Goal: Task Accomplishment & Management: Use online tool/utility

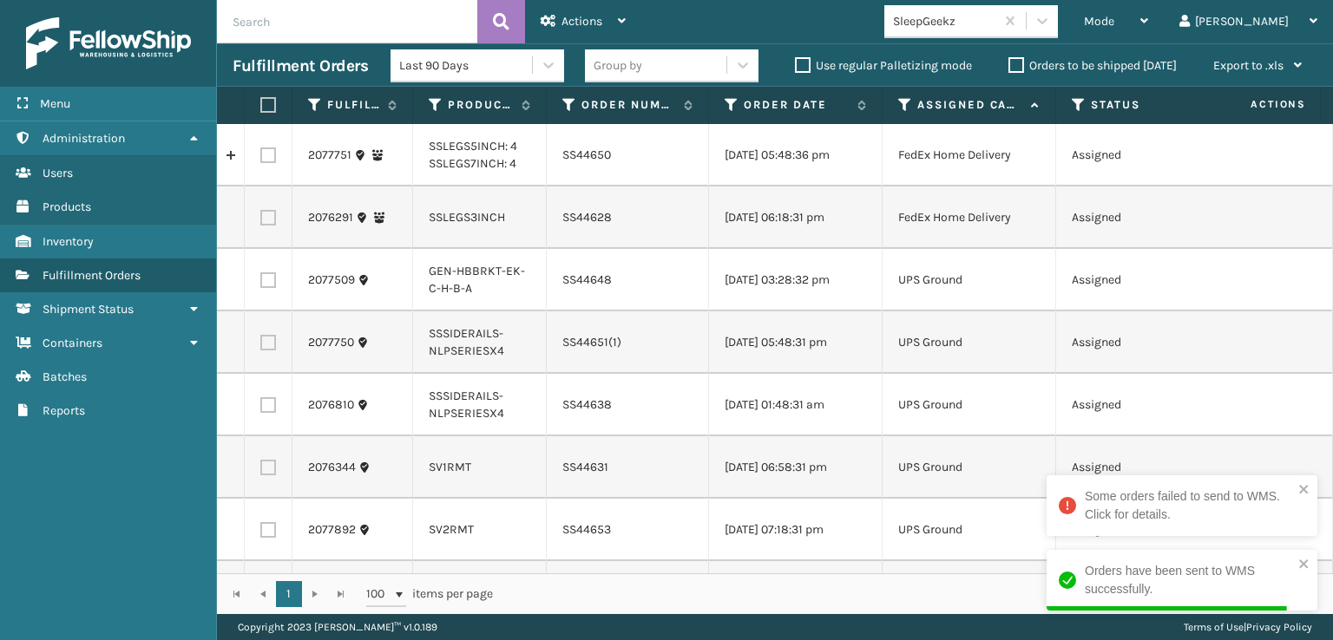
click at [271, 226] on label at bounding box center [268, 218] width 16 height 16
click at [261, 221] on input "checkbox" at bounding box center [260, 215] width 1 height 11
checkbox input "true"
click at [266, 288] on label at bounding box center [268, 280] width 16 height 16
click at [261, 284] on input "checkbox" at bounding box center [260, 277] width 1 height 11
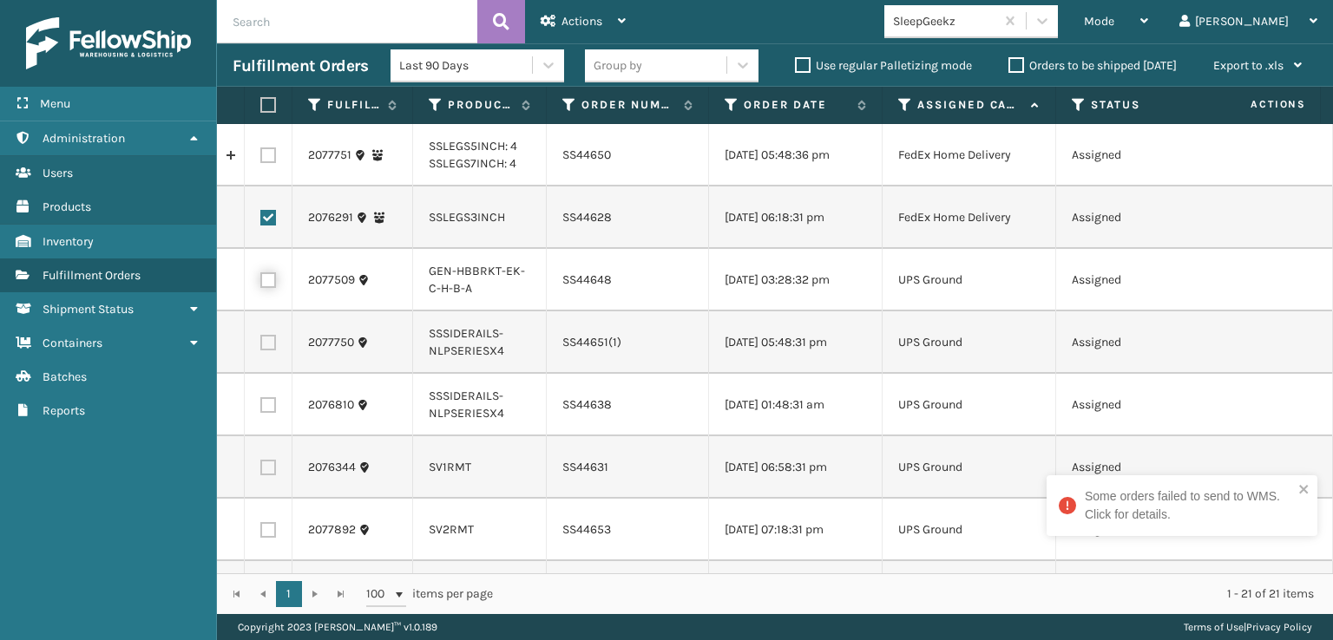
checkbox input "true"
click at [270, 351] on label at bounding box center [268, 343] width 16 height 16
click at [261, 346] on input "checkbox" at bounding box center [260, 340] width 1 height 11
checkbox input "true"
click at [262, 413] on label at bounding box center [268, 405] width 16 height 16
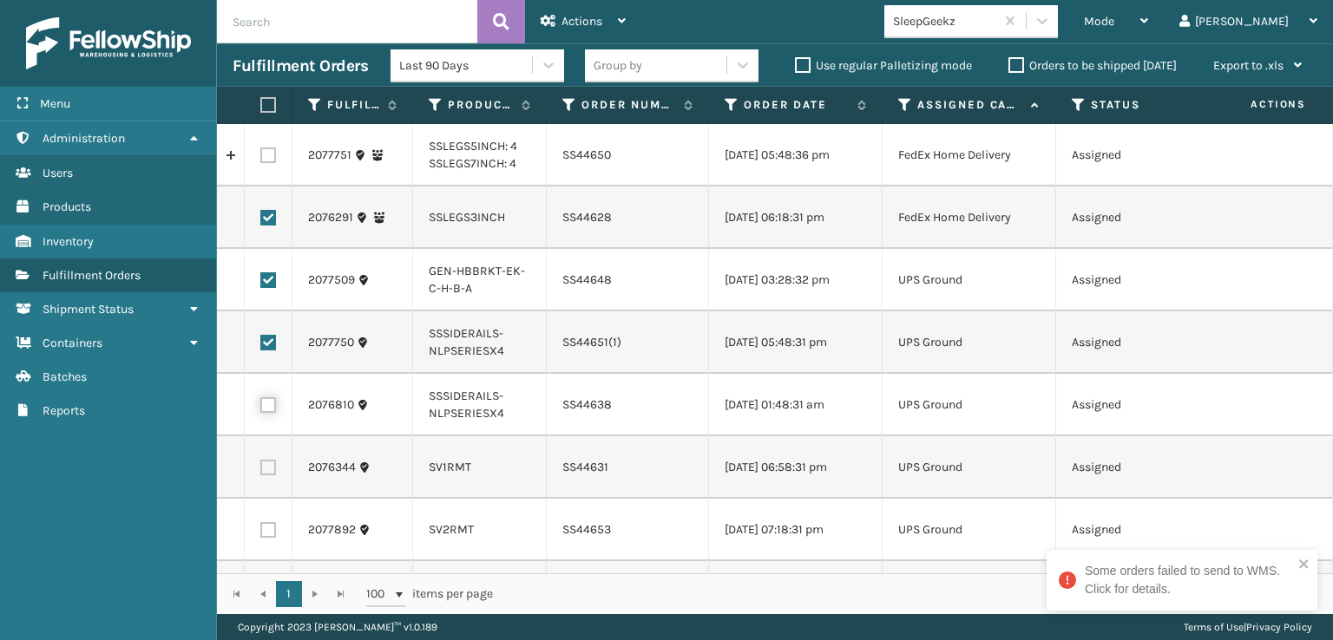
click at [261, 409] on input "checkbox" at bounding box center [260, 402] width 1 height 11
checkbox input "true"
click at [267, 476] on label at bounding box center [268, 468] width 16 height 16
click at [261, 471] on input "checkbox" at bounding box center [260, 465] width 1 height 11
checkbox input "true"
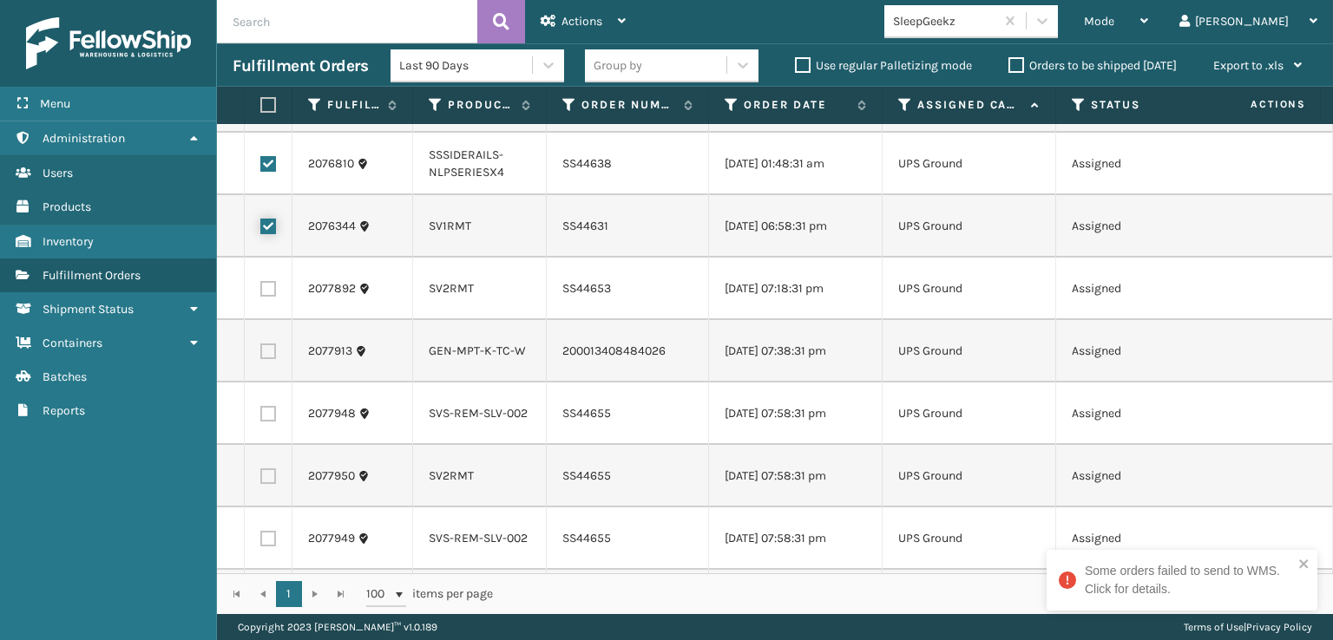
scroll to position [260, 0]
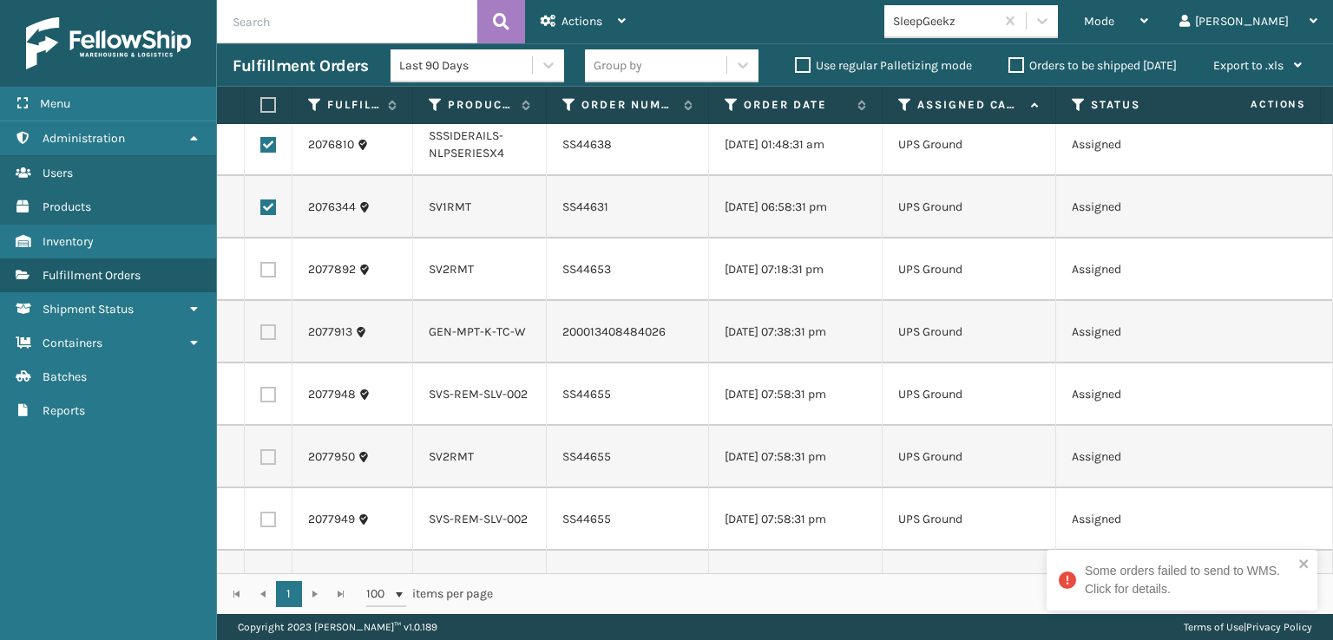
click at [270, 278] on label at bounding box center [268, 270] width 16 height 16
click at [261, 273] on input "checkbox" at bounding box center [260, 267] width 1 height 11
checkbox input "true"
click at [266, 340] on label at bounding box center [268, 333] width 16 height 16
click at [261, 336] on input "checkbox" at bounding box center [260, 330] width 1 height 11
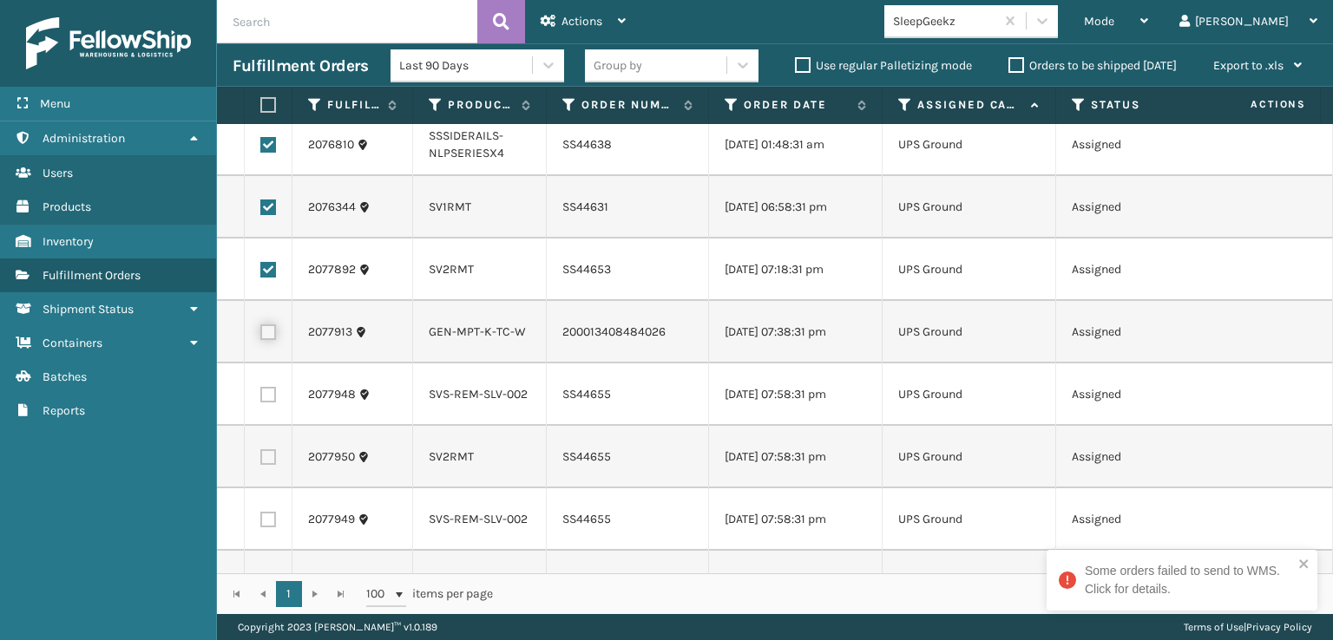
checkbox input "true"
click at [267, 403] on label at bounding box center [268, 395] width 16 height 16
click at [261, 398] on input "checkbox" at bounding box center [260, 392] width 1 height 11
checkbox input "true"
click at [274, 465] on label at bounding box center [268, 458] width 16 height 16
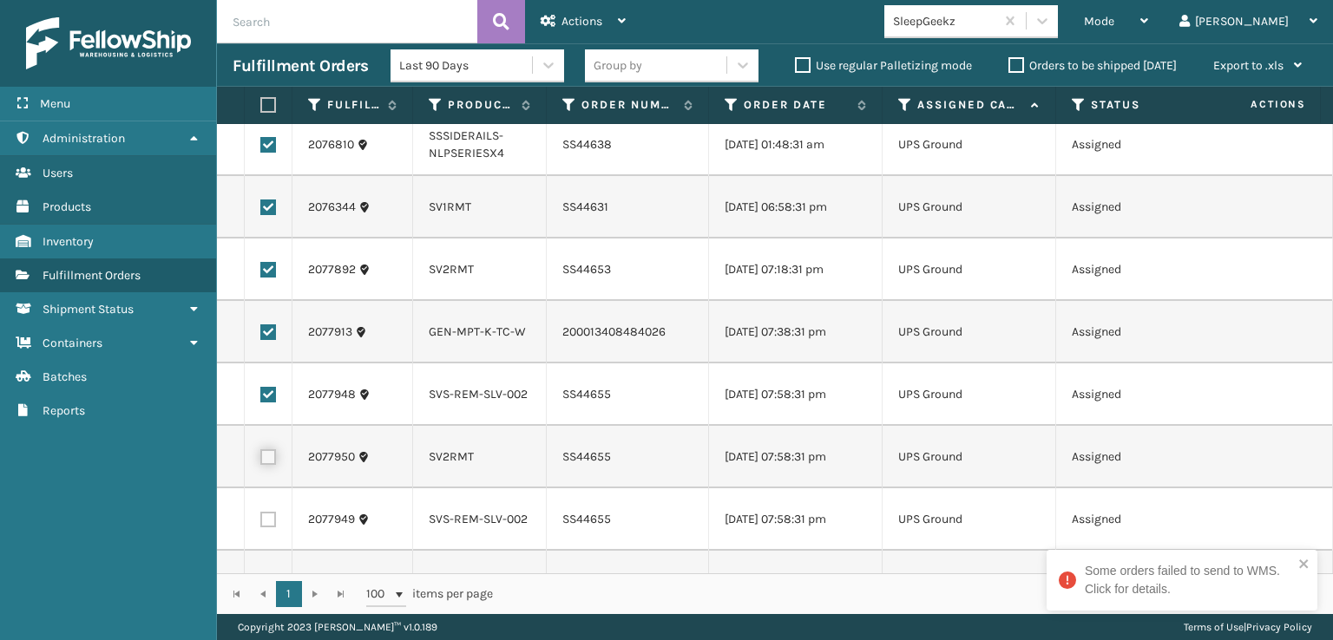
click at [261, 461] on input "checkbox" at bounding box center [260, 455] width 1 height 11
checkbox input "true"
click at [272, 528] on label at bounding box center [268, 520] width 16 height 16
click at [261, 523] on input "checkbox" at bounding box center [260, 517] width 1 height 11
checkbox input "true"
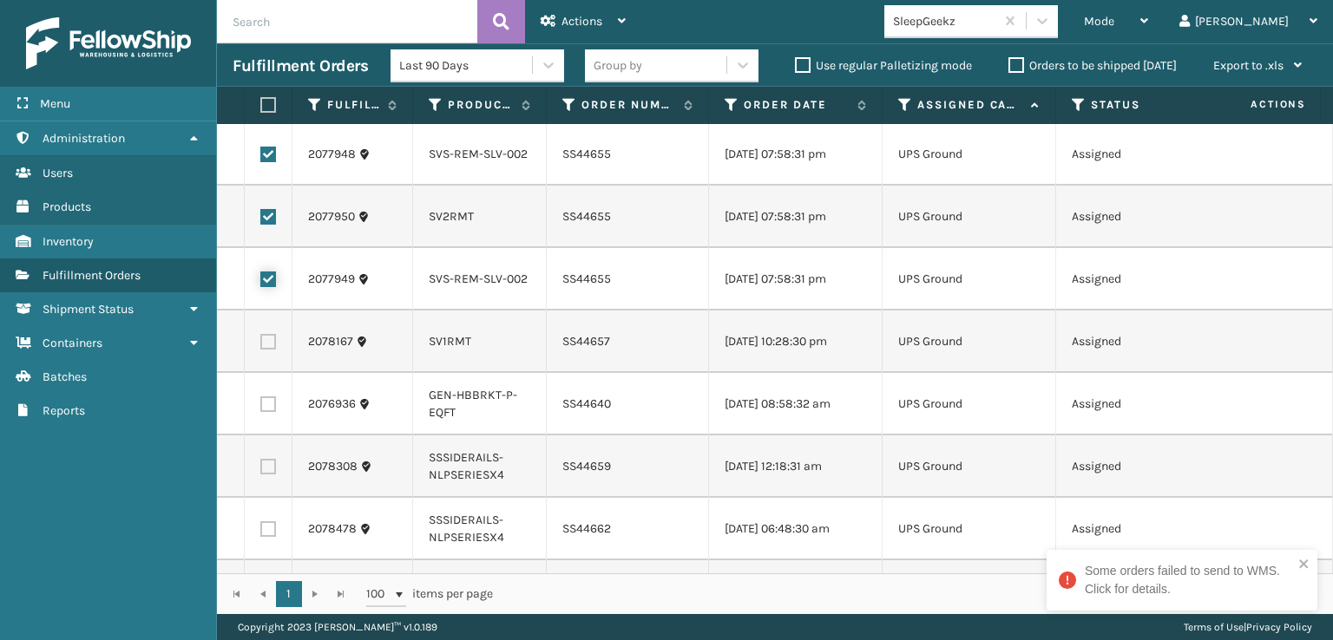
scroll to position [521, 0]
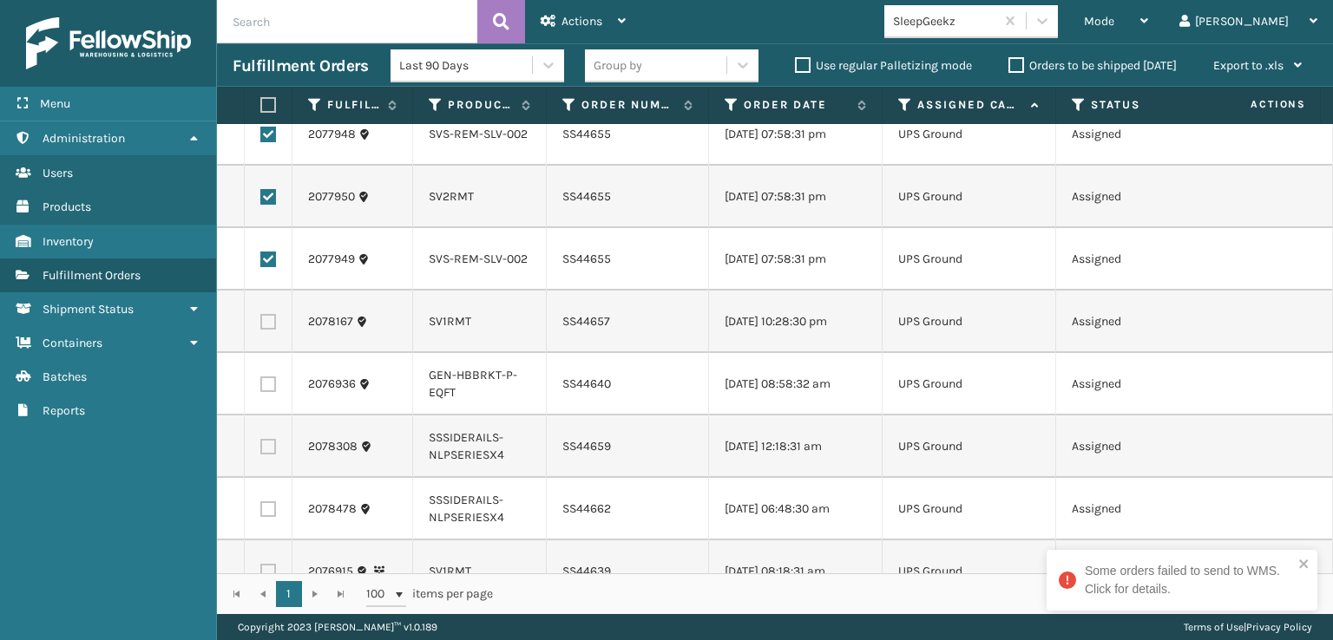
click at [265, 330] on label at bounding box center [268, 322] width 16 height 16
click at [261, 325] on input "checkbox" at bounding box center [260, 319] width 1 height 11
checkbox input "true"
click at [270, 455] on label at bounding box center [268, 447] width 16 height 16
click at [261, 450] on input "checkbox" at bounding box center [260, 444] width 1 height 11
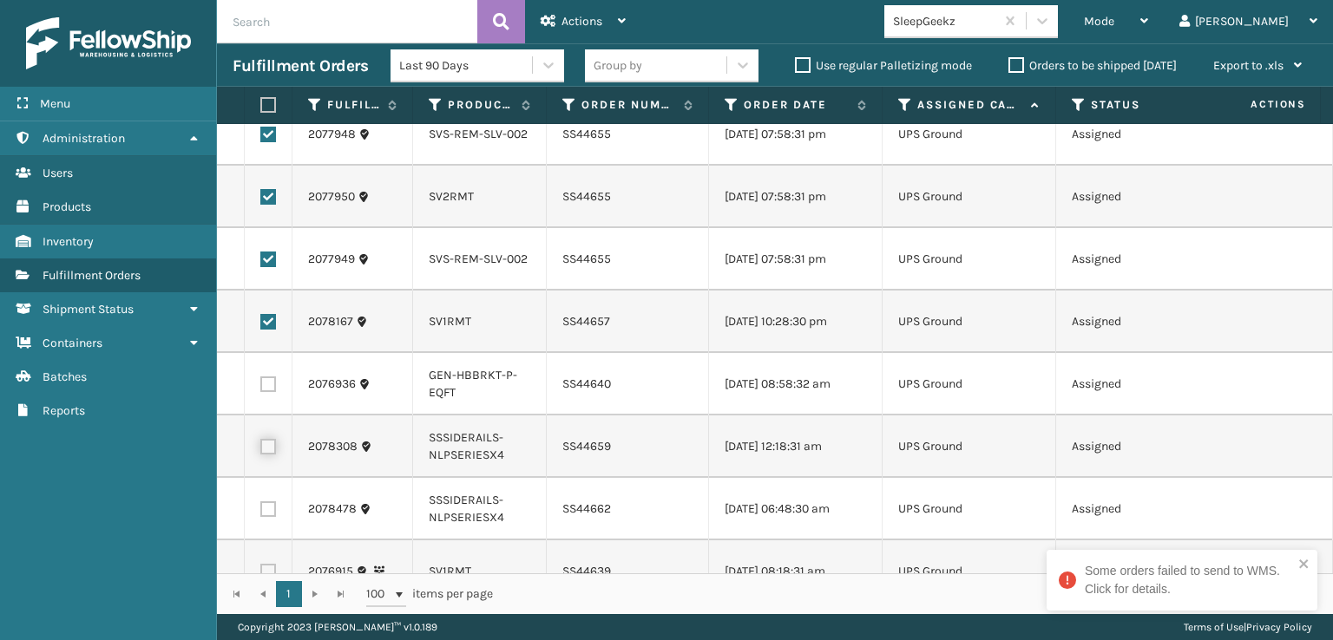
checkbox input "true"
click at [267, 517] on label at bounding box center [268, 510] width 16 height 16
click at [261, 513] on input "checkbox" at bounding box center [260, 507] width 1 height 11
checkbox input "true"
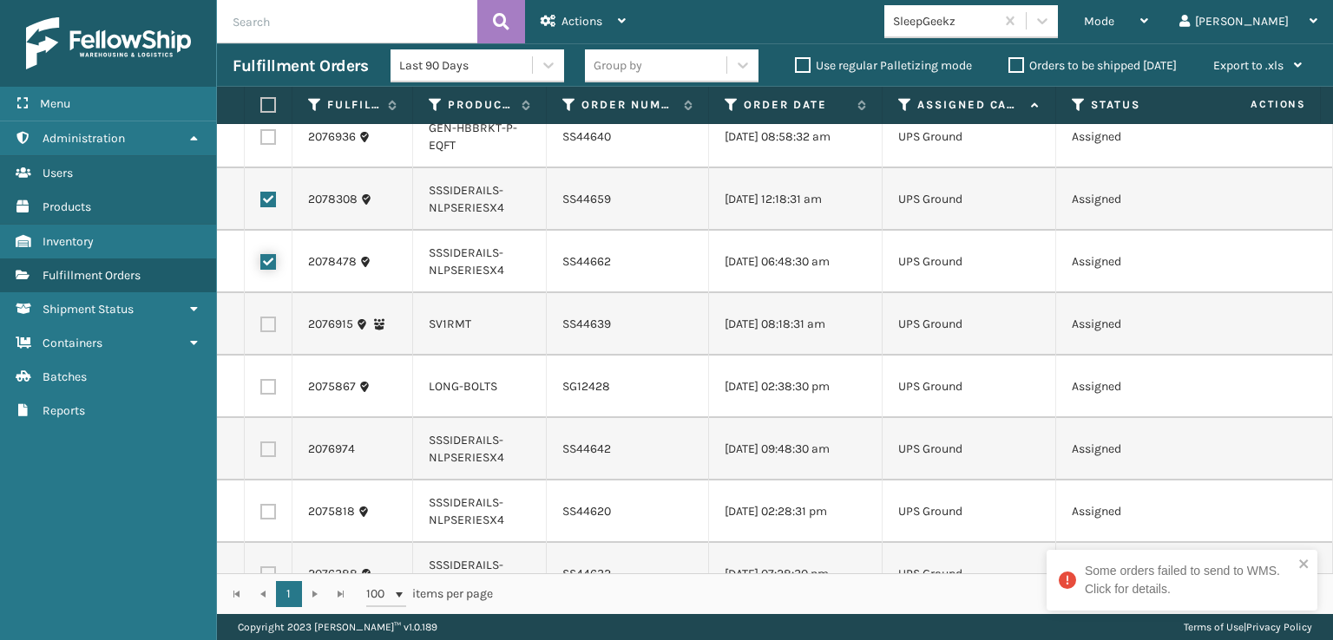
scroll to position [781, 0]
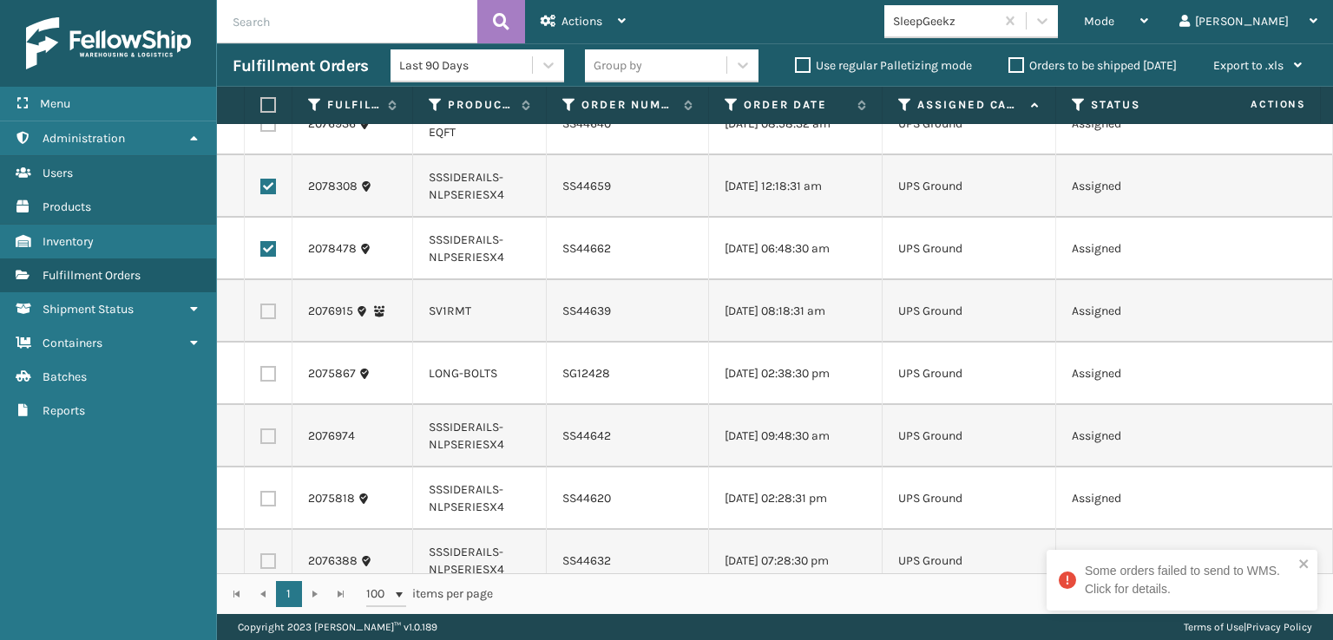
click at [269, 319] on label at bounding box center [268, 312] width 16 height 16
click at [261, 315] on input "checkbox" at bounding box center [260, 309] width 1 height 11
checkbox input "true"
click at [270, 382] on label at bounding box center [268, 374] width 16 height 16
click at [261, 377] on input "checkbox" at bounding box center [260, 371] width 1 height 11
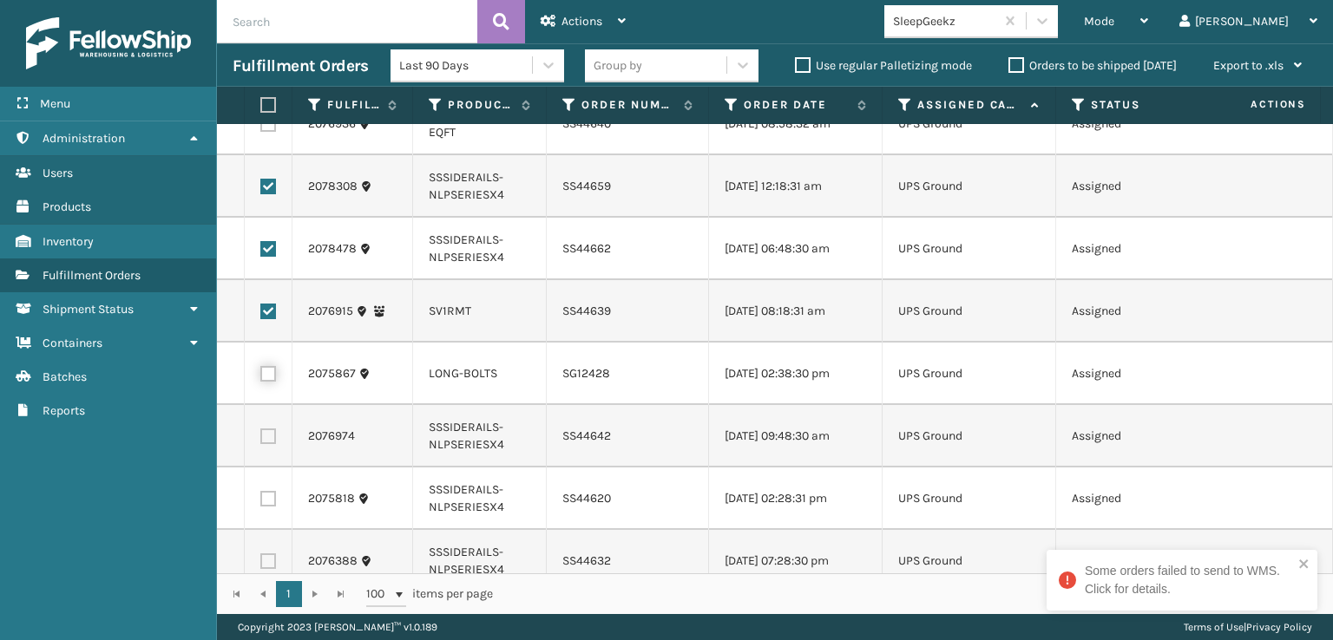
checkbox input "true"
click at [268, 444] on label at bounding box center [268, 437] width 16 height 16
click at [261, 440] on input "checkbox" at bounding box center [260, 434] width 1 height 11
checkbox input "true"
click at [276, 515] on td at bounding box center [269, 499] width 48 height 62
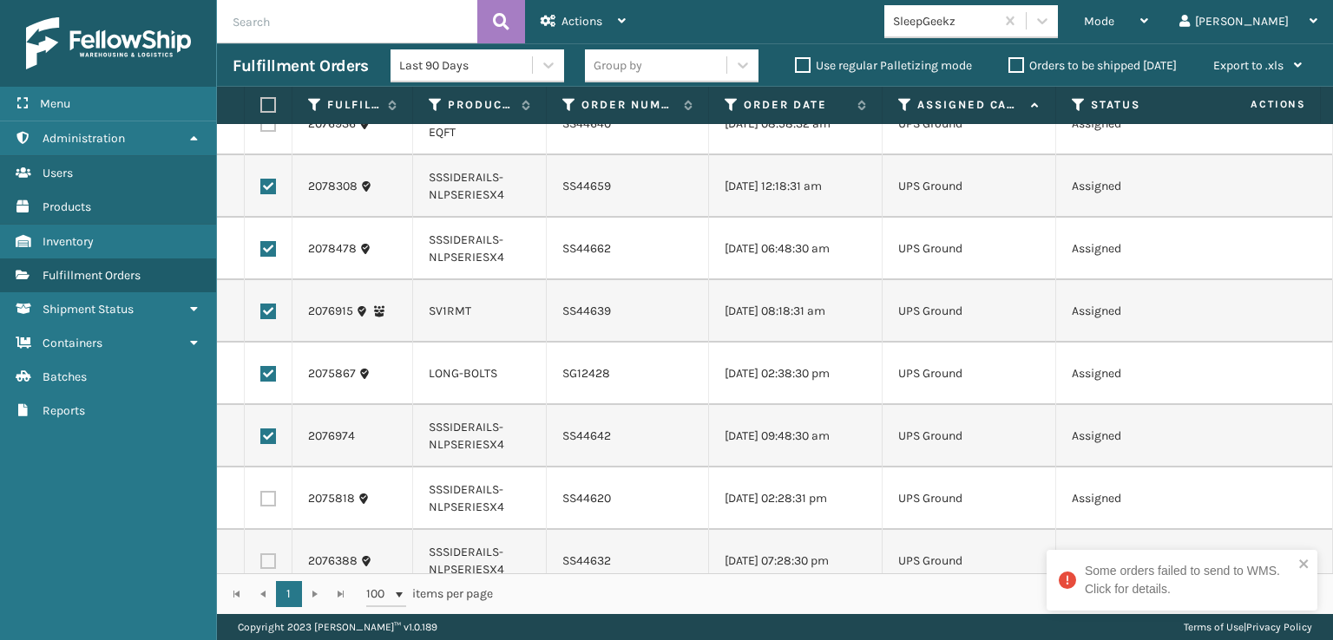
click at [270, 507] on label at bounding box center [268, 499] width 16 height 16
click at [261, 502] on input "checkbox" at bounding box center [260, 496] width 1 height 11
checkbox input "true"
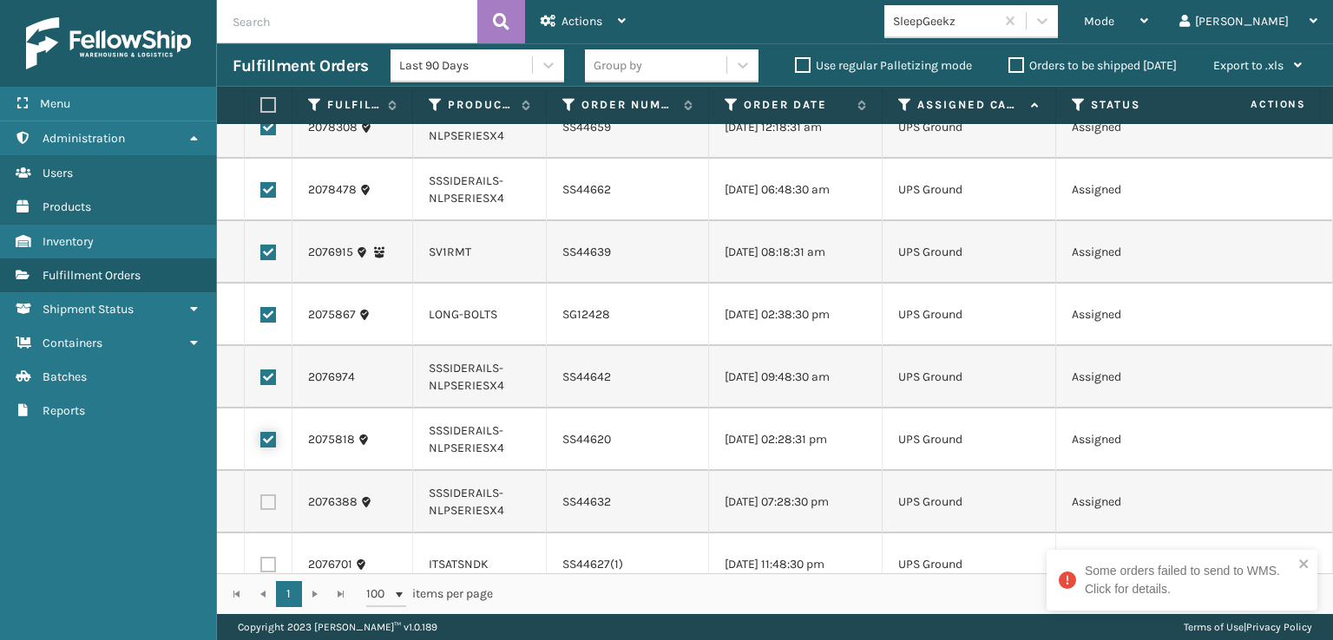
scroll to position [896, 0]
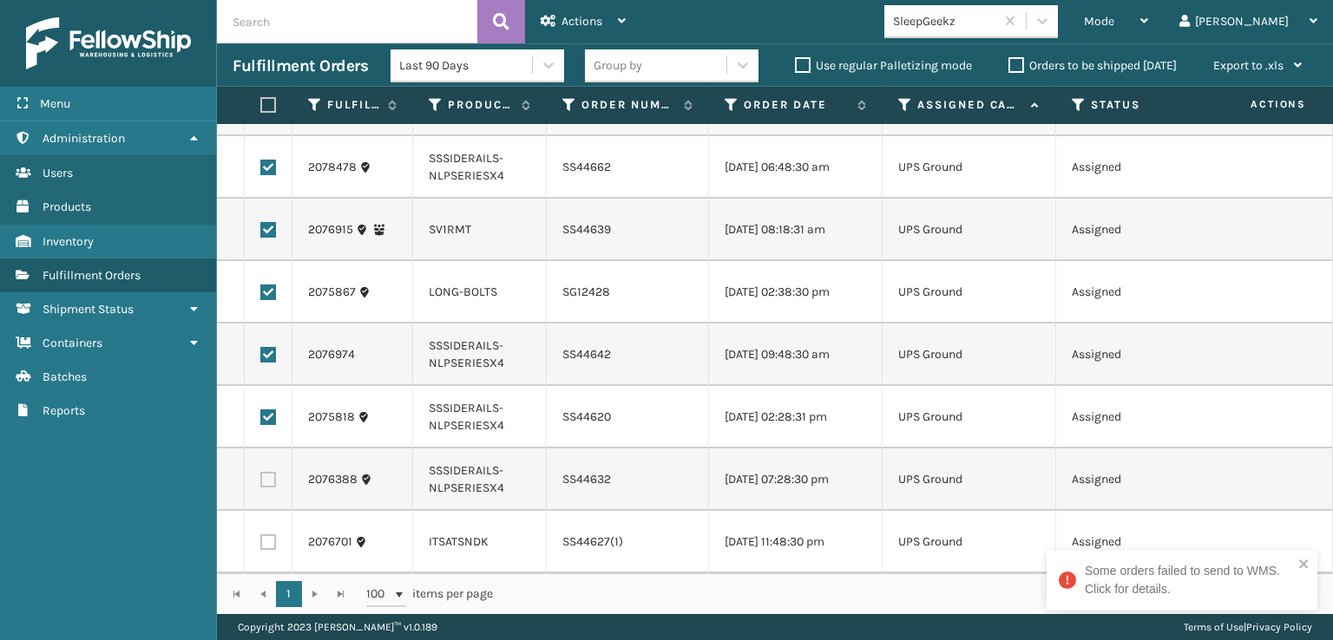
click at [271, 472] on label at bounding box center [268, 480] width 16 height 16
click at [261, 472] on input "checkbox" at bounding box center [260, 477] width 1 height 11
checkbox input "true"
click at [260, 543] on td at bounding box center [269, 542] width 48 height 62
click at [279, 518] on td at bounding box center [269, 542] width 48 height 62
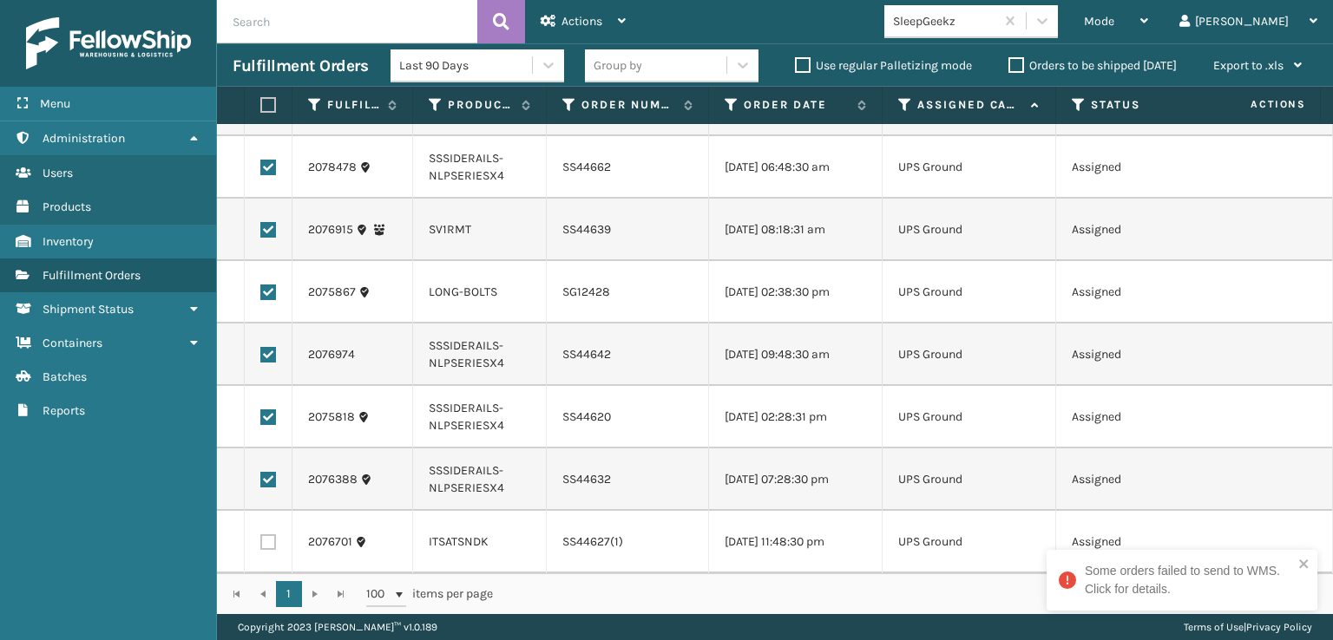
click at [261, 535] on label at bounding box center [268, 543] width 16 height 16
click at [261, 535] on input "checkbox" at bounding box center [260, 540] width 1 height 11
checkbox input "true"
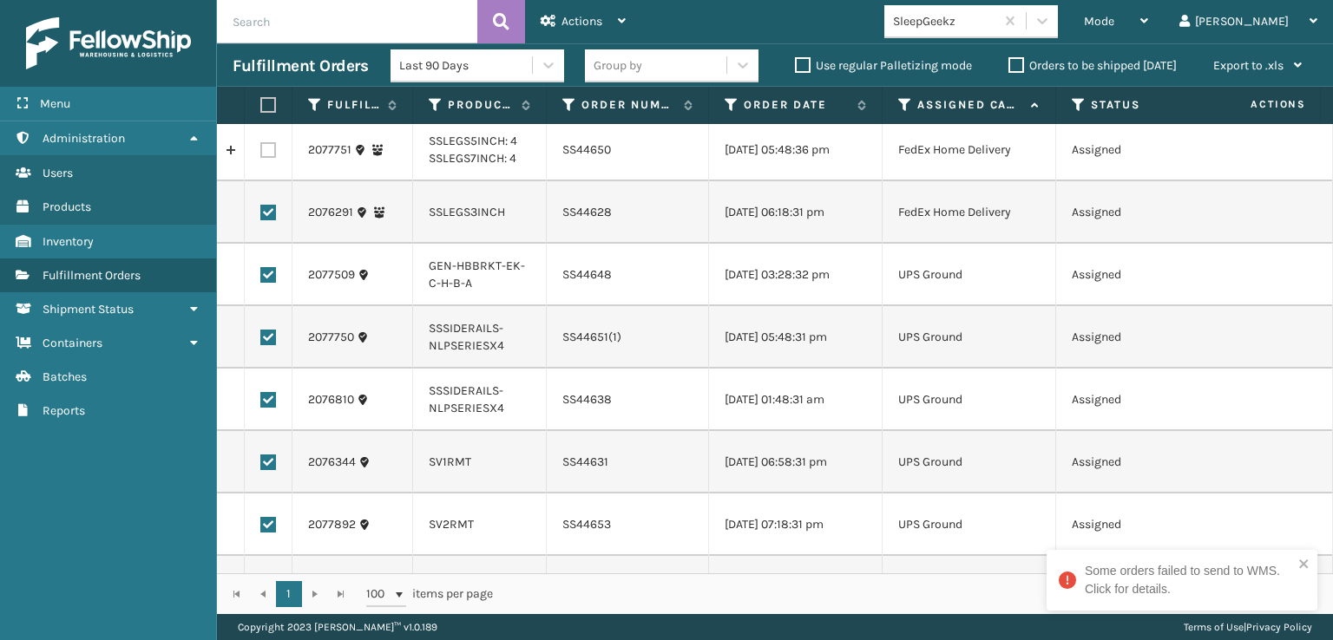
scroll to position [0, 0]
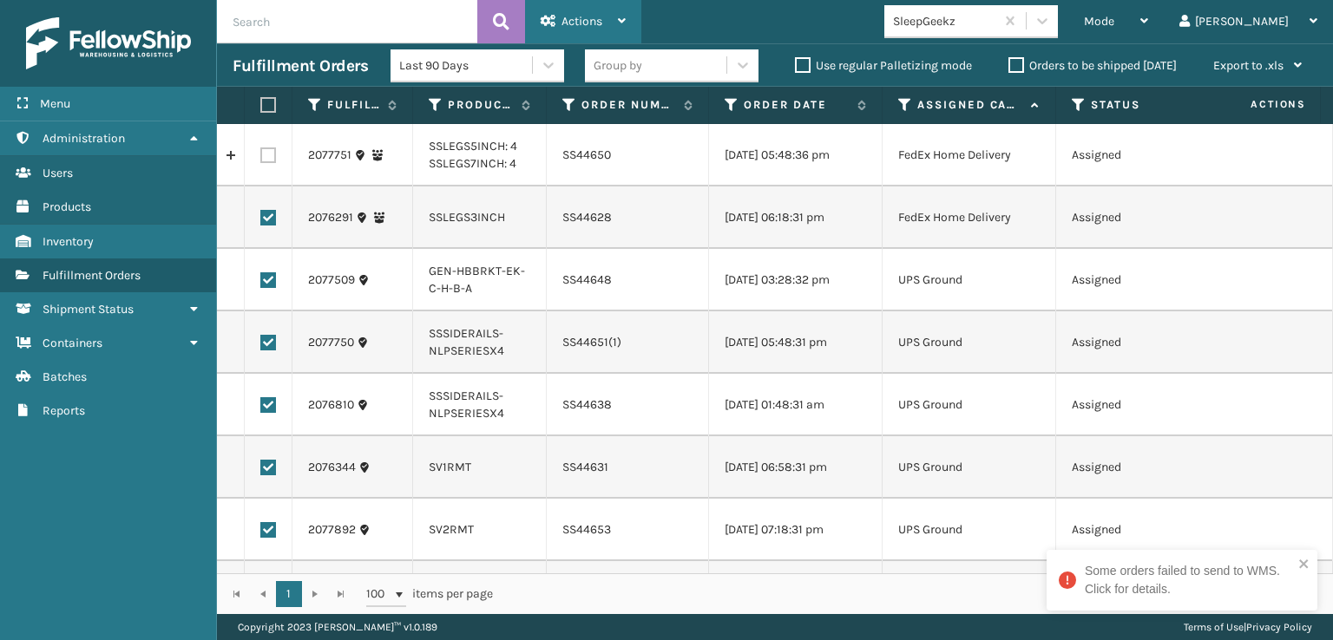
click at [548, 9] on div "Actions" at bounding box center [583, 21] width 85 height 43
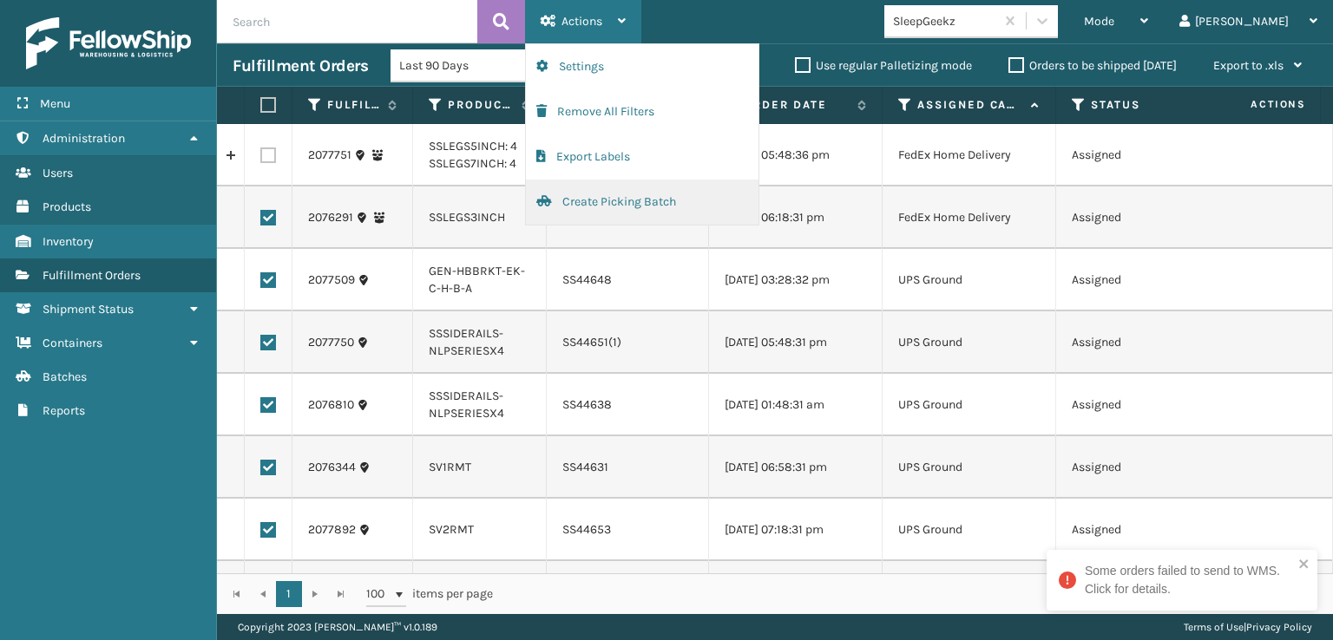
click at [625, 206] on button "Create Picking Batch" at bounding box center [642, 202] width 233 height 45
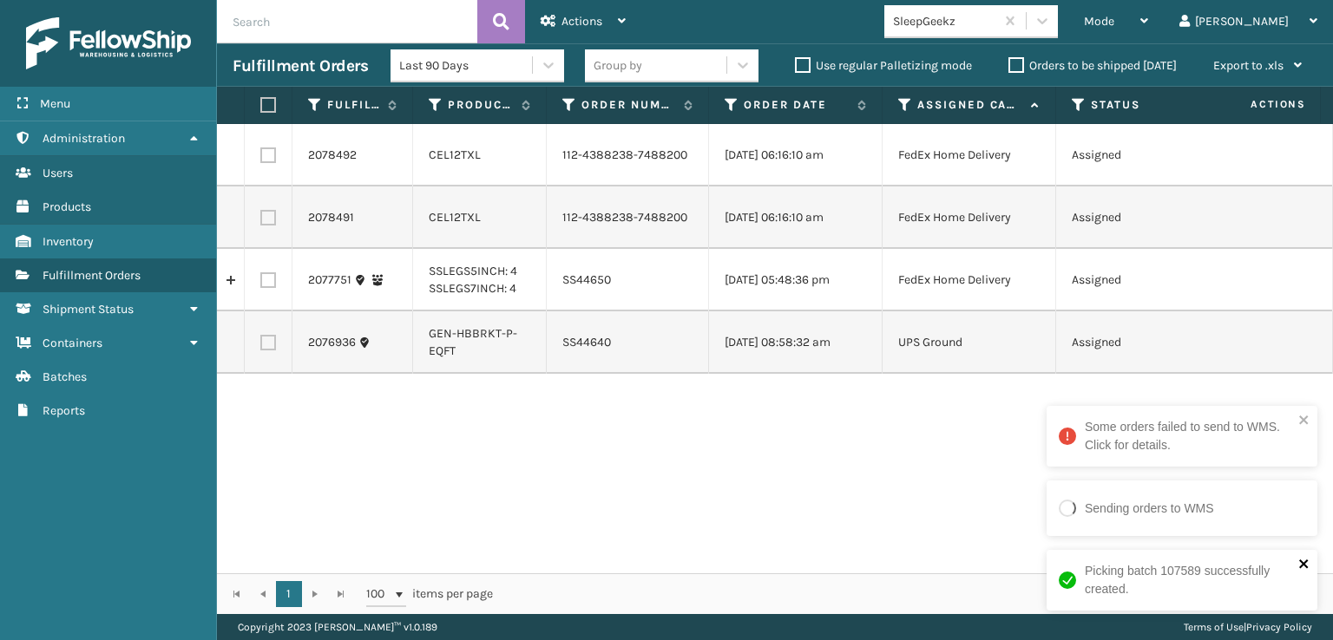
click at [1302, 568] on icon "close" at bounding box center [1304, 564] width 12 height 14
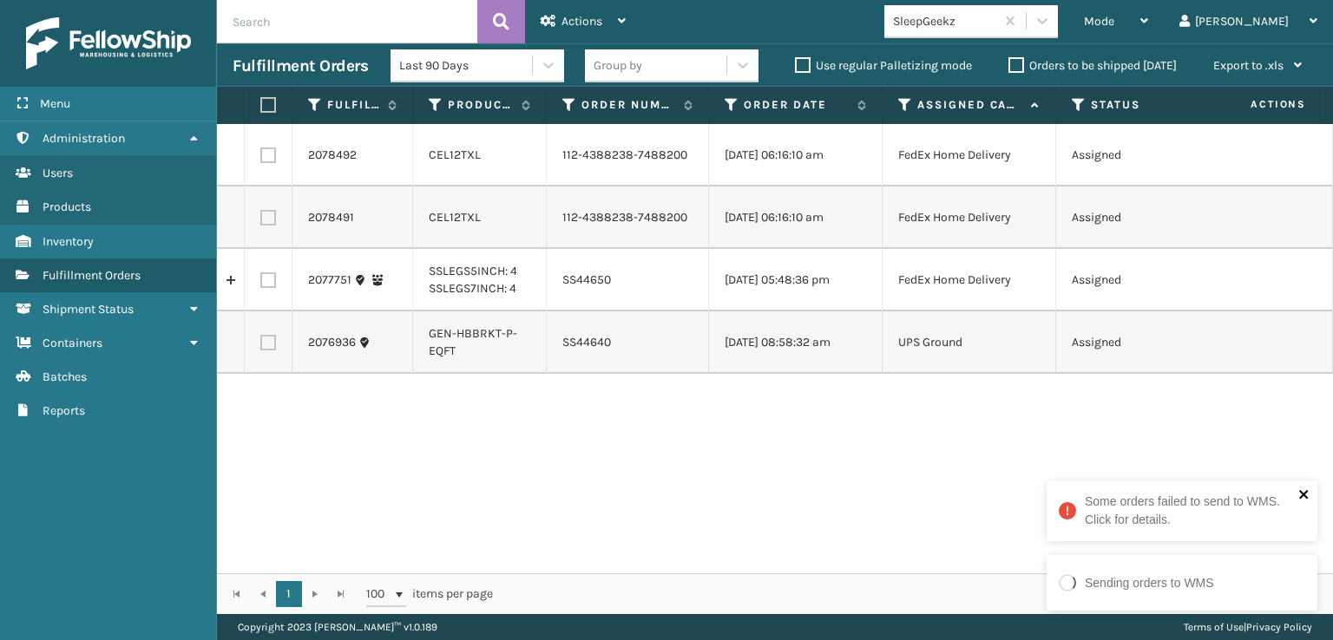
click at [1307, 493] on icon "close" at bounding box center [1304, 495] width 12 height 14
